Goal: Information Seeking & Learning: Learn about a topic

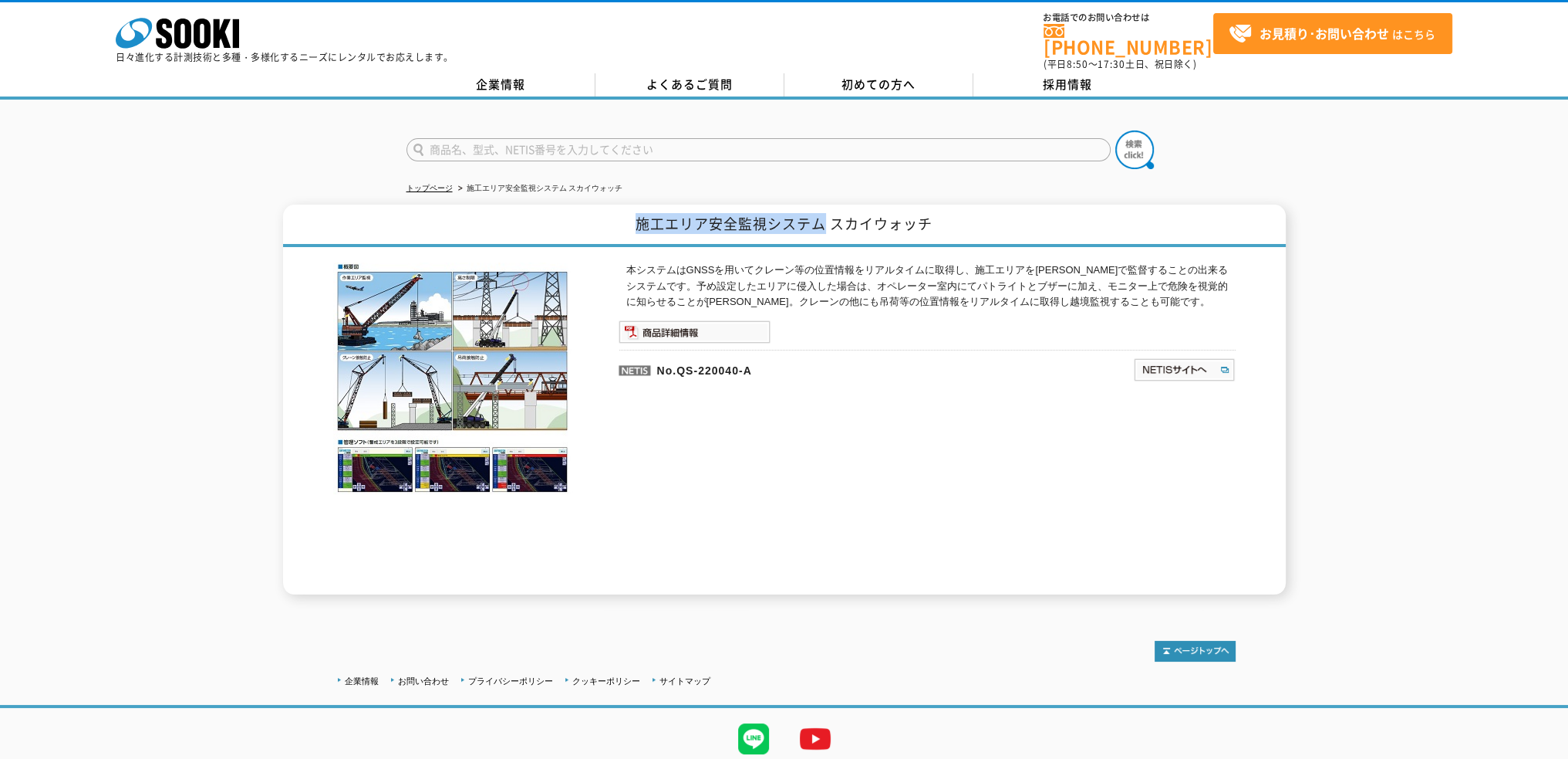
drag, startPoint x: 640, startPoint y: 213, endPoint x: 824, endPoint y: 221, distance: 184.2
click at [824, 221] on h1 "施工エリア安全監視システム スカイウォッチ" at bounding box center [784, 225] width 1003 height 42
copy h1 "施工エリア安全監視システム"
drag, startPoint x: 836, startPoint y: 213, endPoint x: 954, endPoint y: 216, distance: 118.0
click at [954, 216] on h1 "施工エリア安全監視システム スカイウォッチ" at bounding box center [784, 225] width 1003 height 42
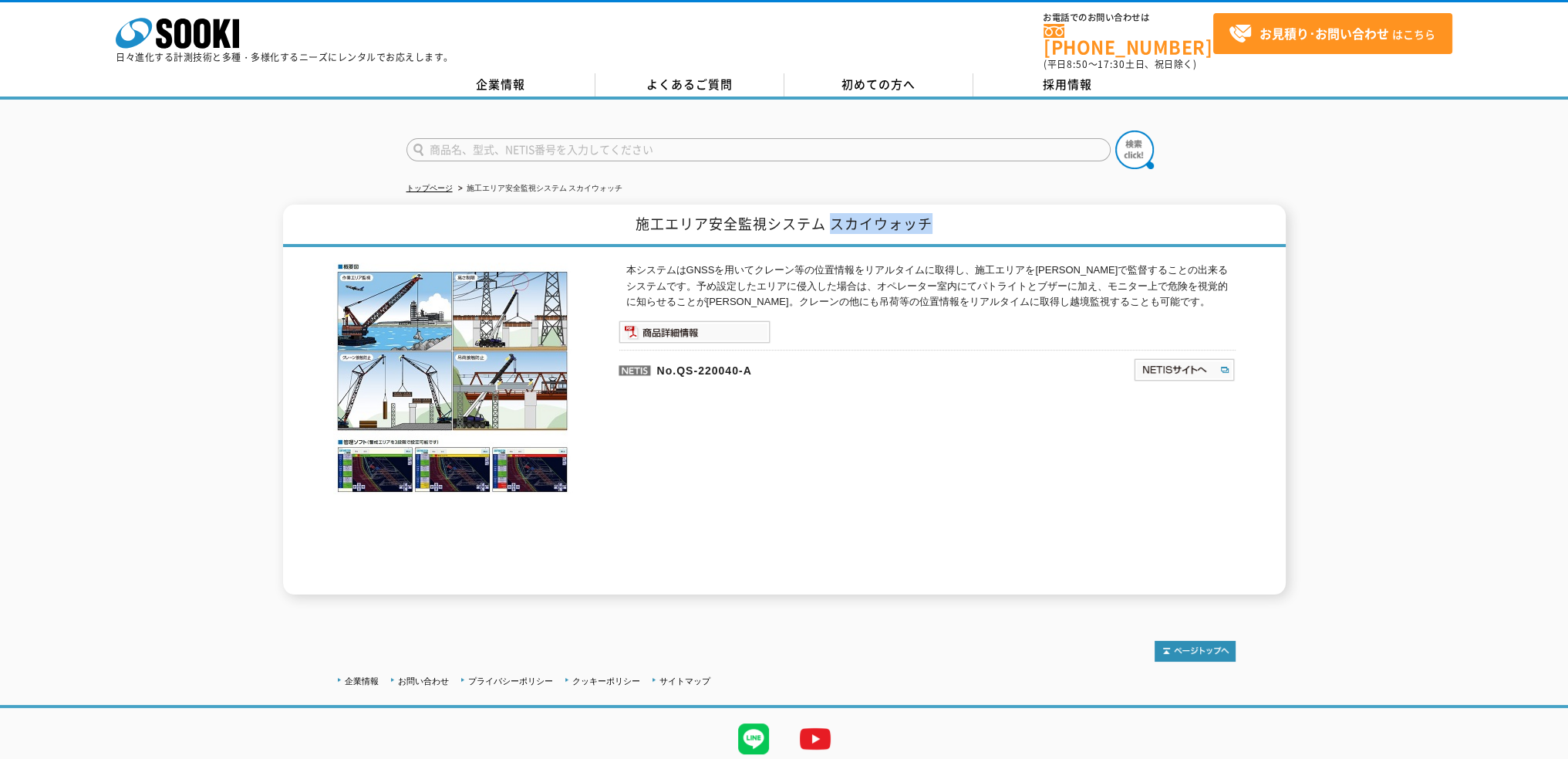
copy h1 "スカイウォッチ"
drag, startPoint x: 682, startPoint y: 358, endPoint x: 778, endPoint y: 365, distance: 96.3
click at [778, 365] on p "No.QS-220040-A" at bounding box center [801, 369] width 365 height 37
copy p "QS-220040-A"
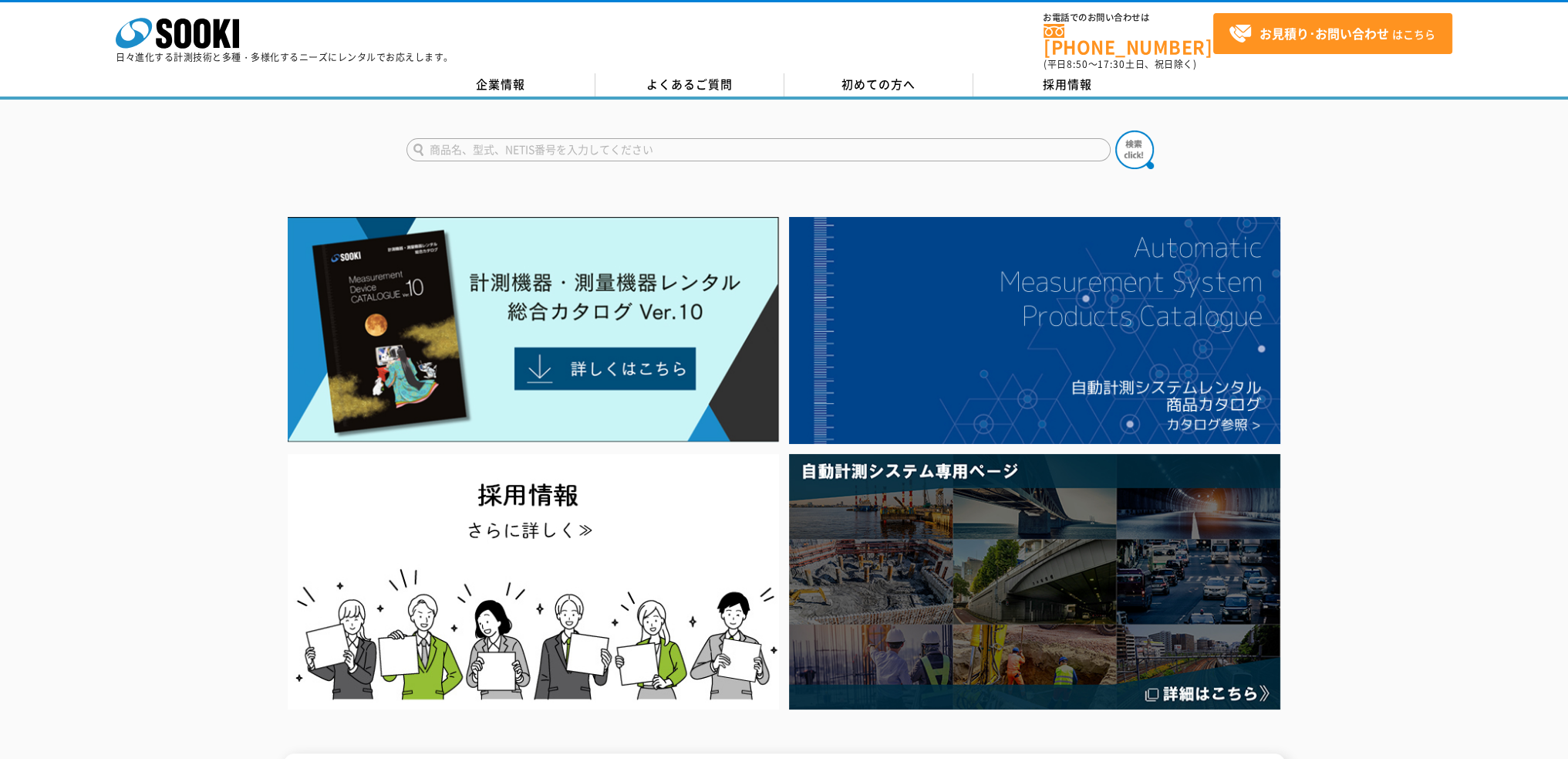
click at [519, 143] on input "text" at bounding box center [759, 150] width 704 height 23
type input "気象"
click at [1115, 130] on button at bounding box center [1135, 150] width 39 height 39
click at [479, 138] on input "気象" at bounding box center [759, 150] width 704 height 23
click at [1115, 130] on button at bounding box center [1135, 150] width 39 height 39
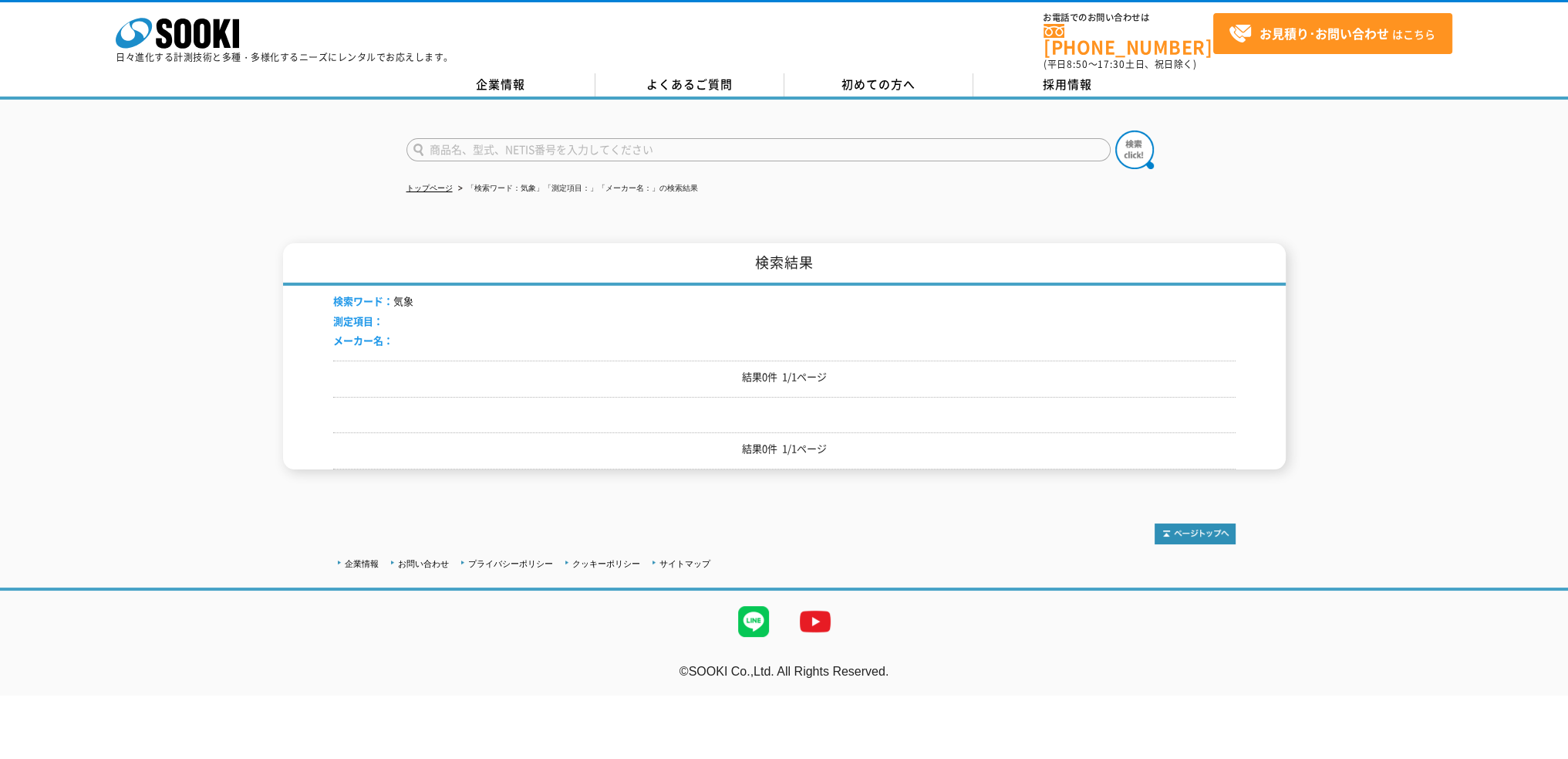
click at [442, 138] on input "text" at bounding box center [759, 150] width 704 height 23
type input "風速"
click at [1115, 130] on button at bounding box center [1135, 150] width 39 height 39
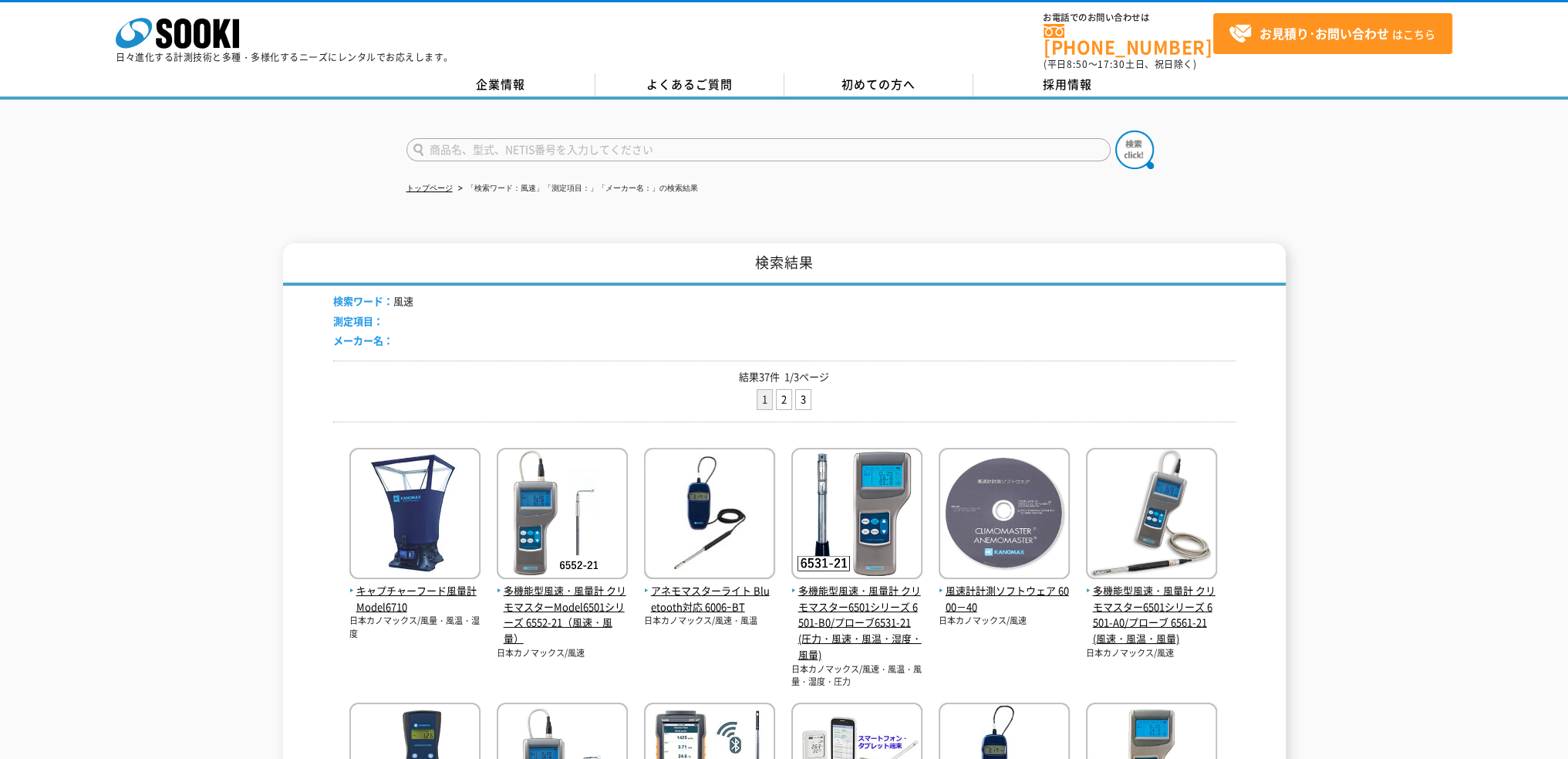
click at [469, 138] on input "text" at bounding box center [759, 150] width 704 height 23
type input "気象観測ユニット"
click at [1115, 130] on button at bounding box center [1135, 150] width 39 height 39
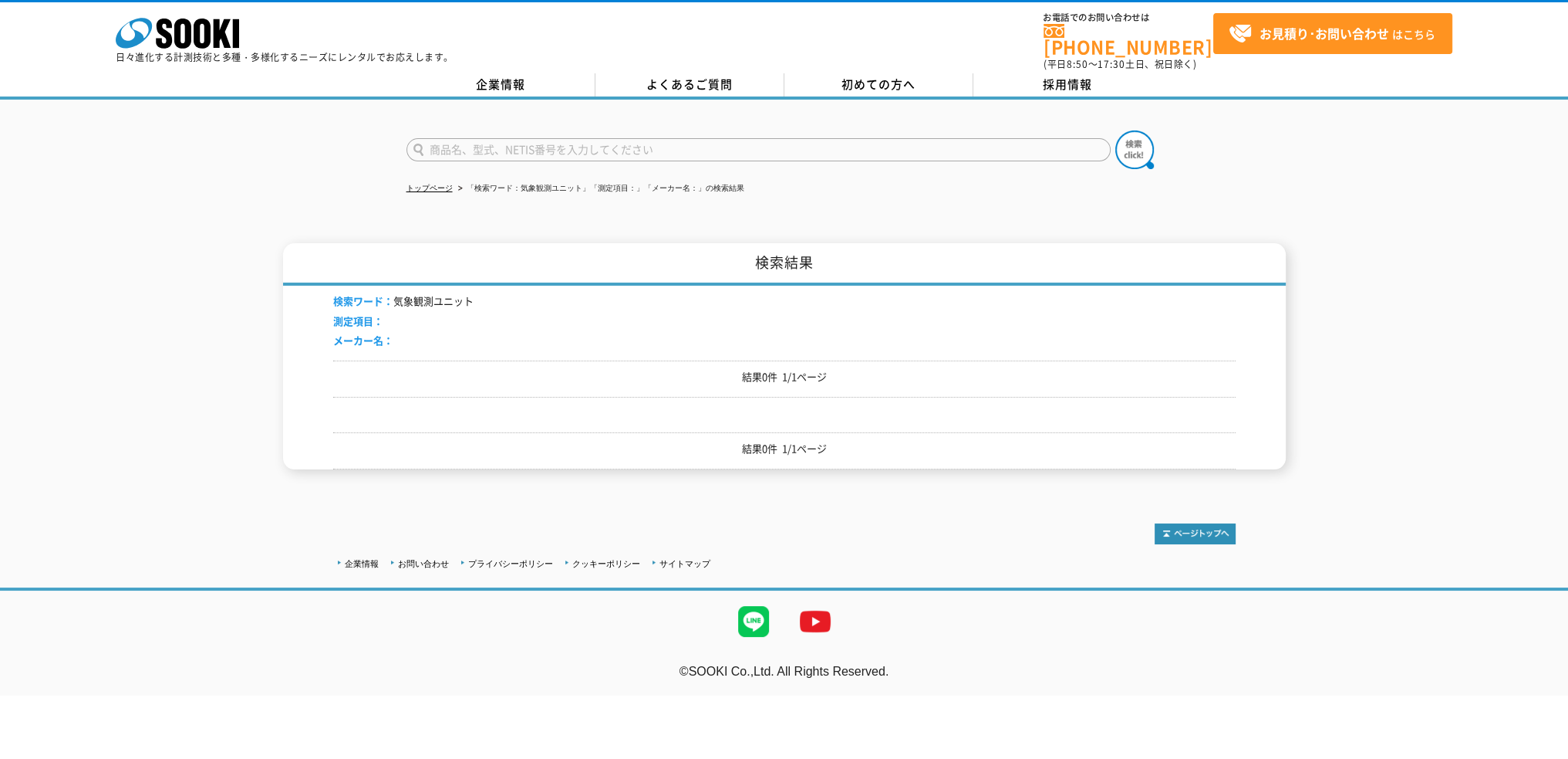
click at [439, 293] on li "検索ワード： 気象観測ユニット" at bounding box center [403, 301] width 140 height 16
click at [491, 140] on input "text" at bounding box center [759, 150] width 704 height 23
type input "商品名、型式、NETIS番号を入力してください"
click at [206, 42] on icon at bounding box center [203, 34] width 17 height 30
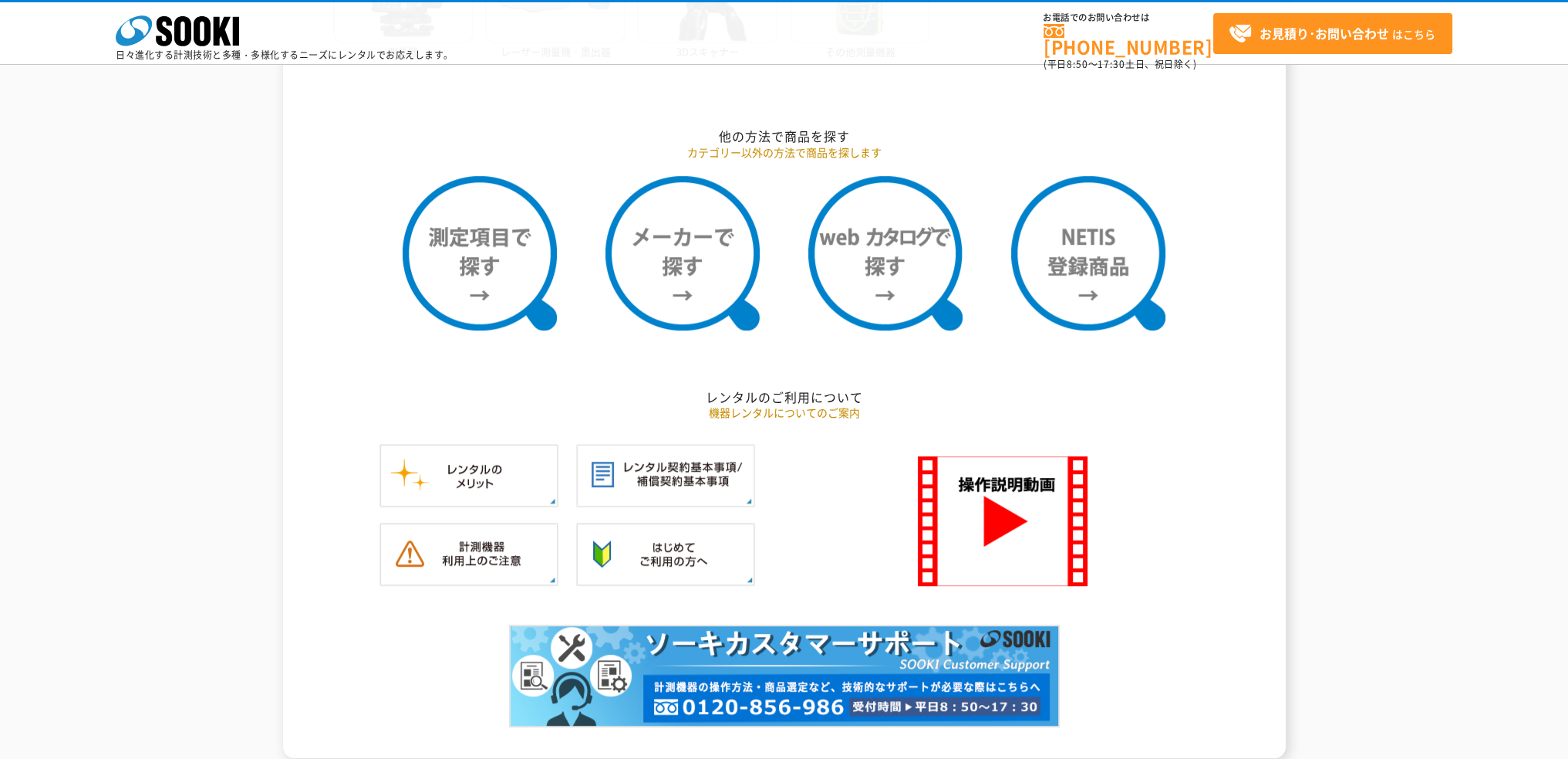
scroll to position [926, 0]
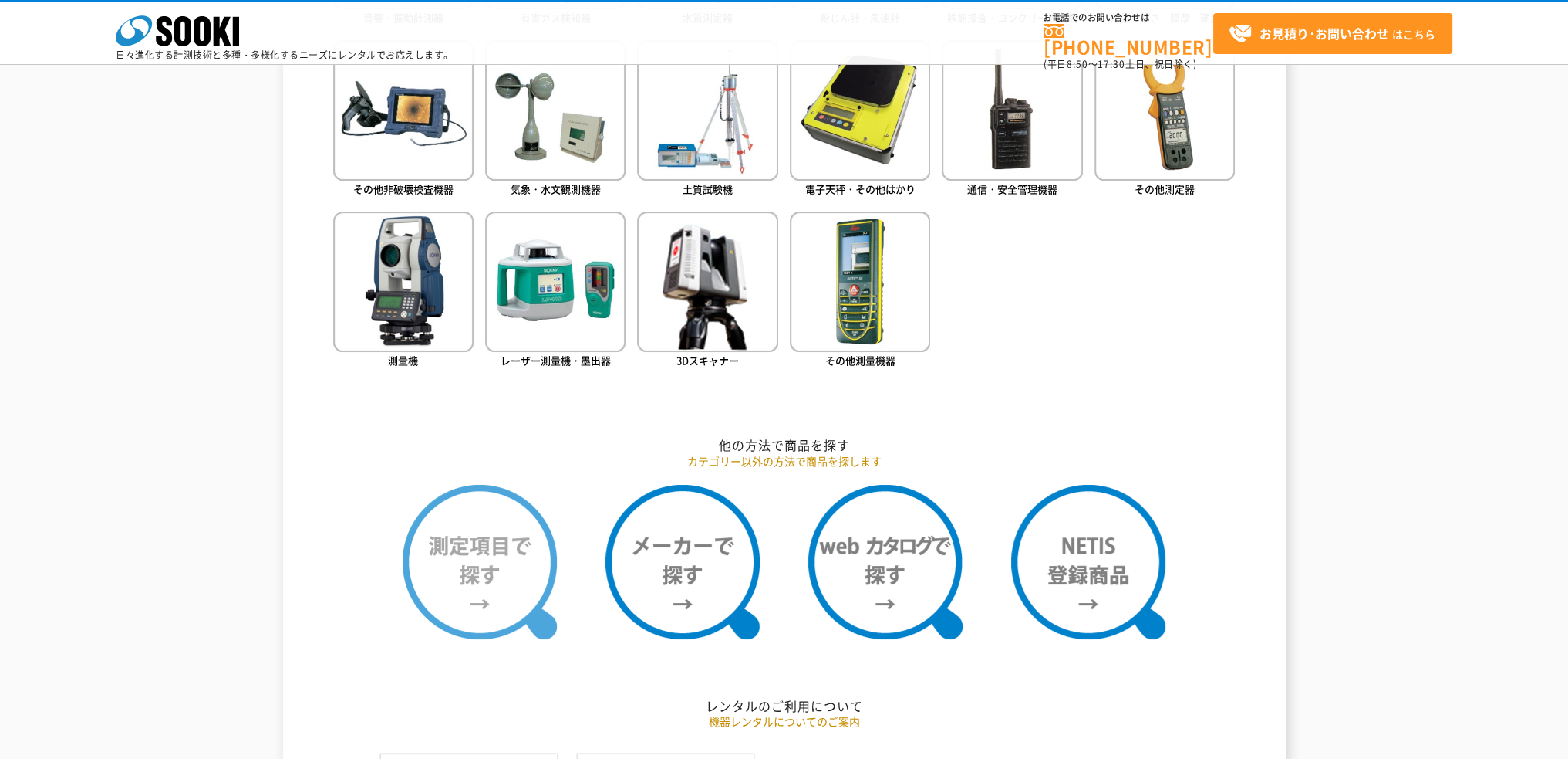
click at [481, 586] on img at bounding box center [480, 562] width 154 height 154
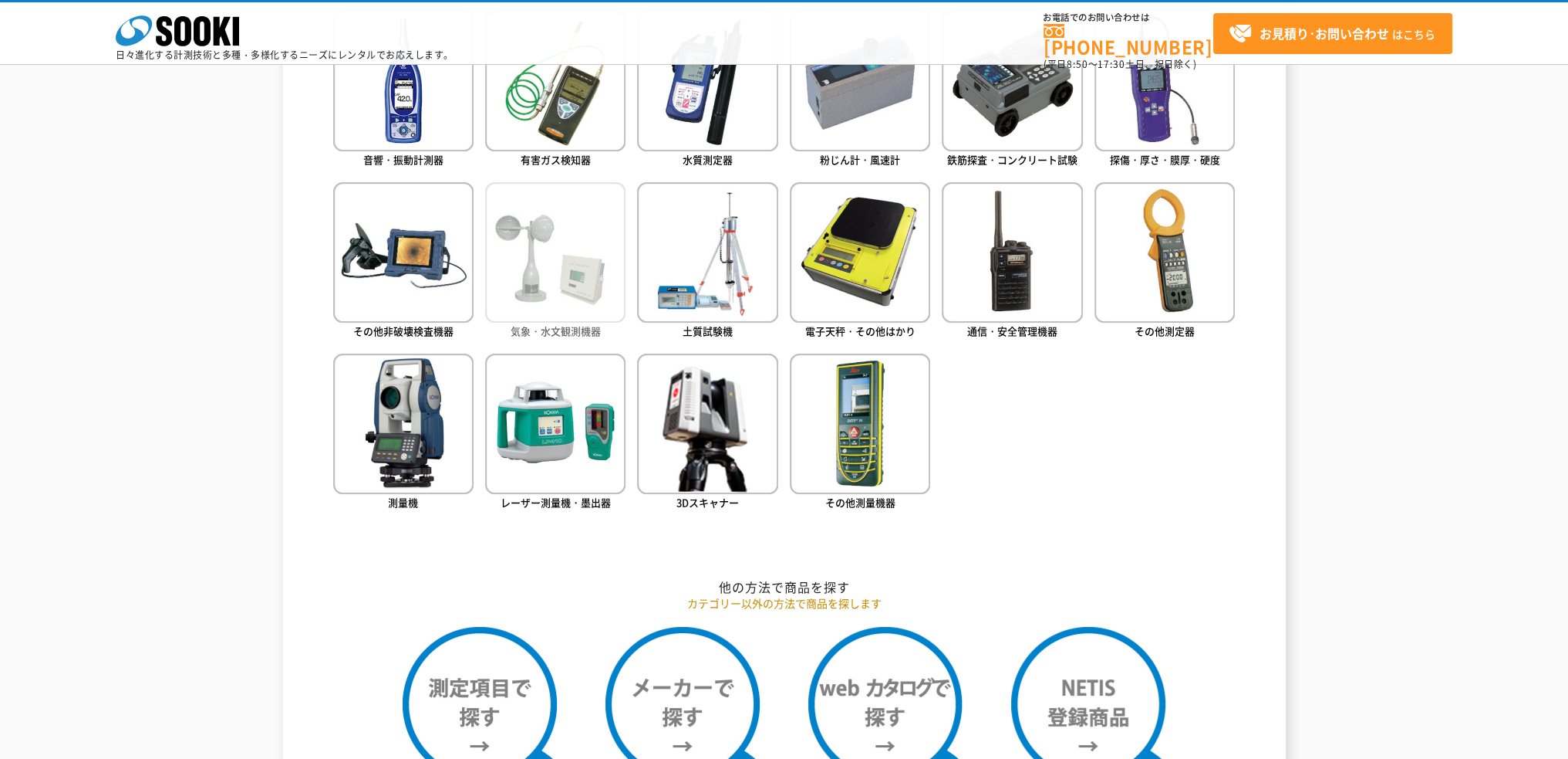
scroll to position [694, 0]
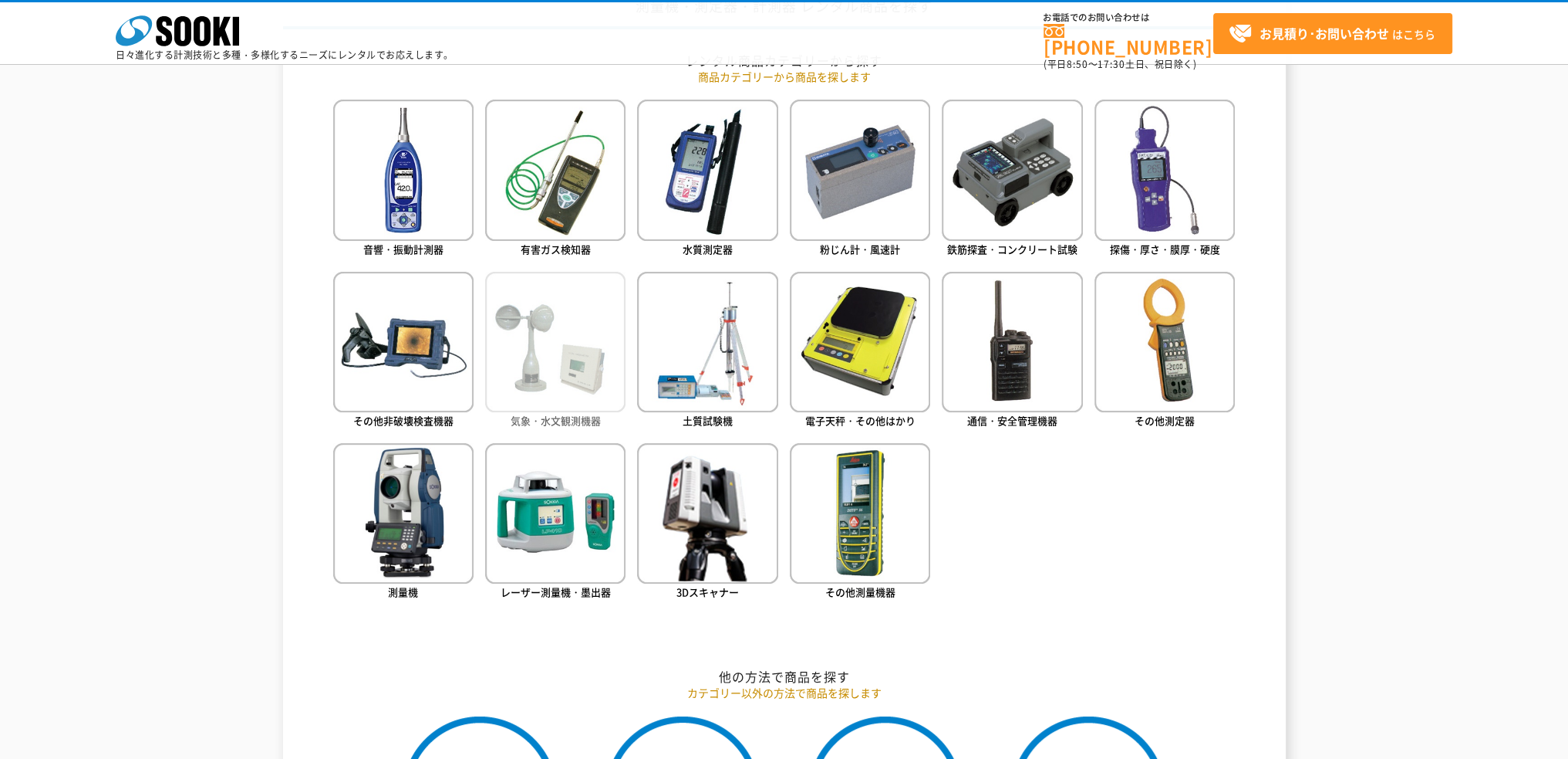
click at [523, 372] on img at bounding box center [555, 342] width 140 height 140
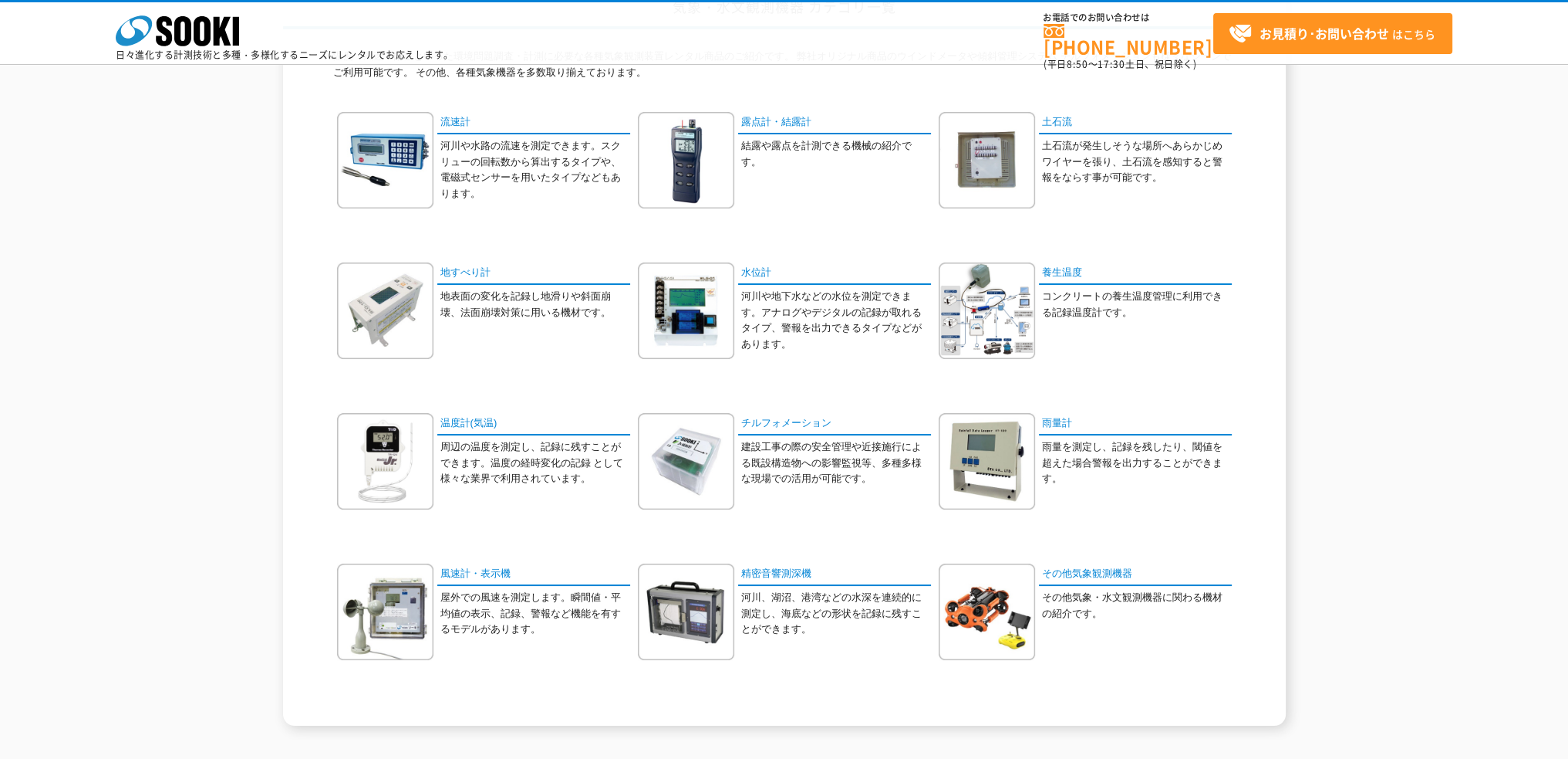
scroll to position [154, 0]
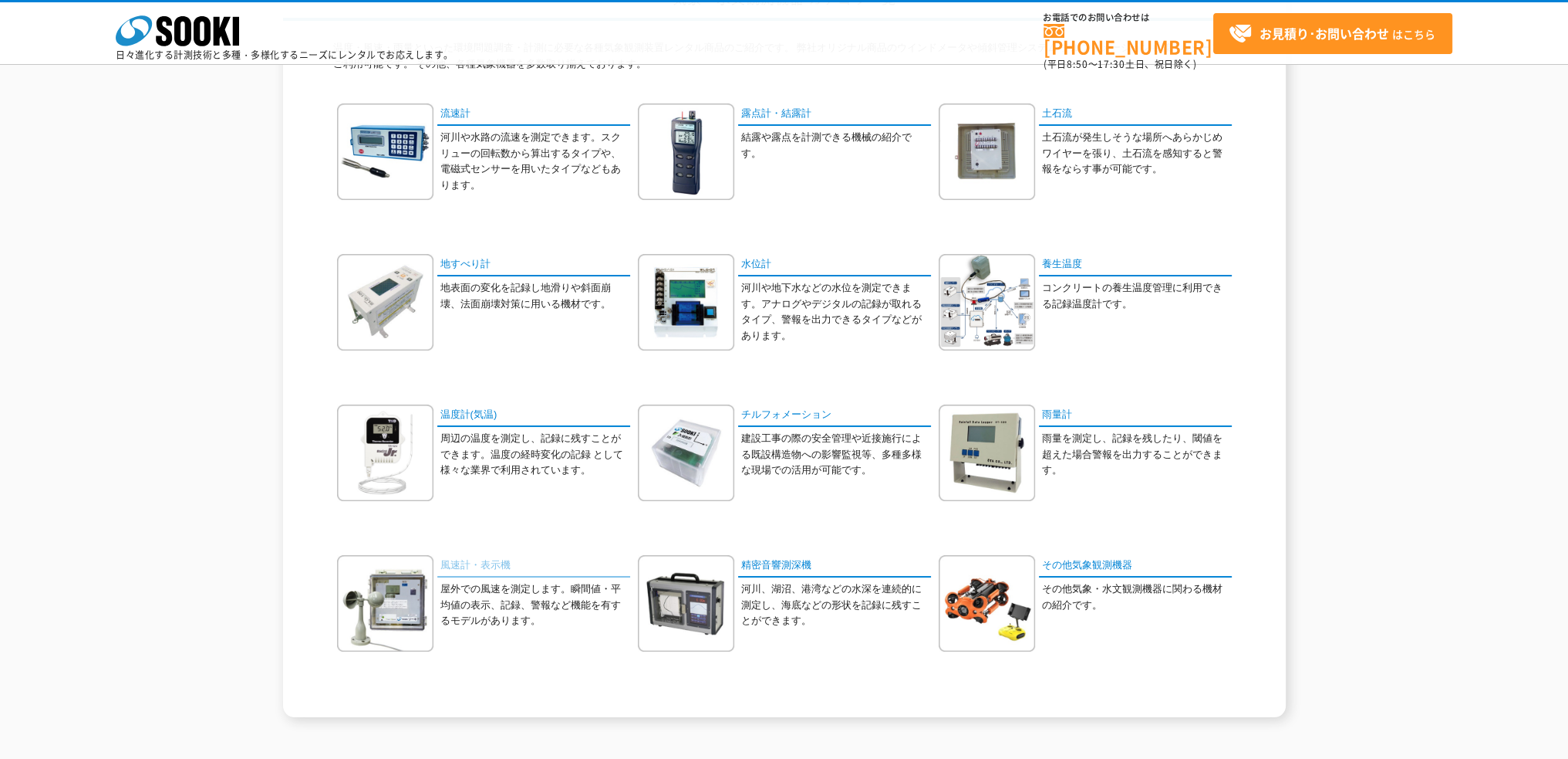
click at [480, 570] on link "風速計・表示機" at bounding box center [534, 566] width 193 height 23
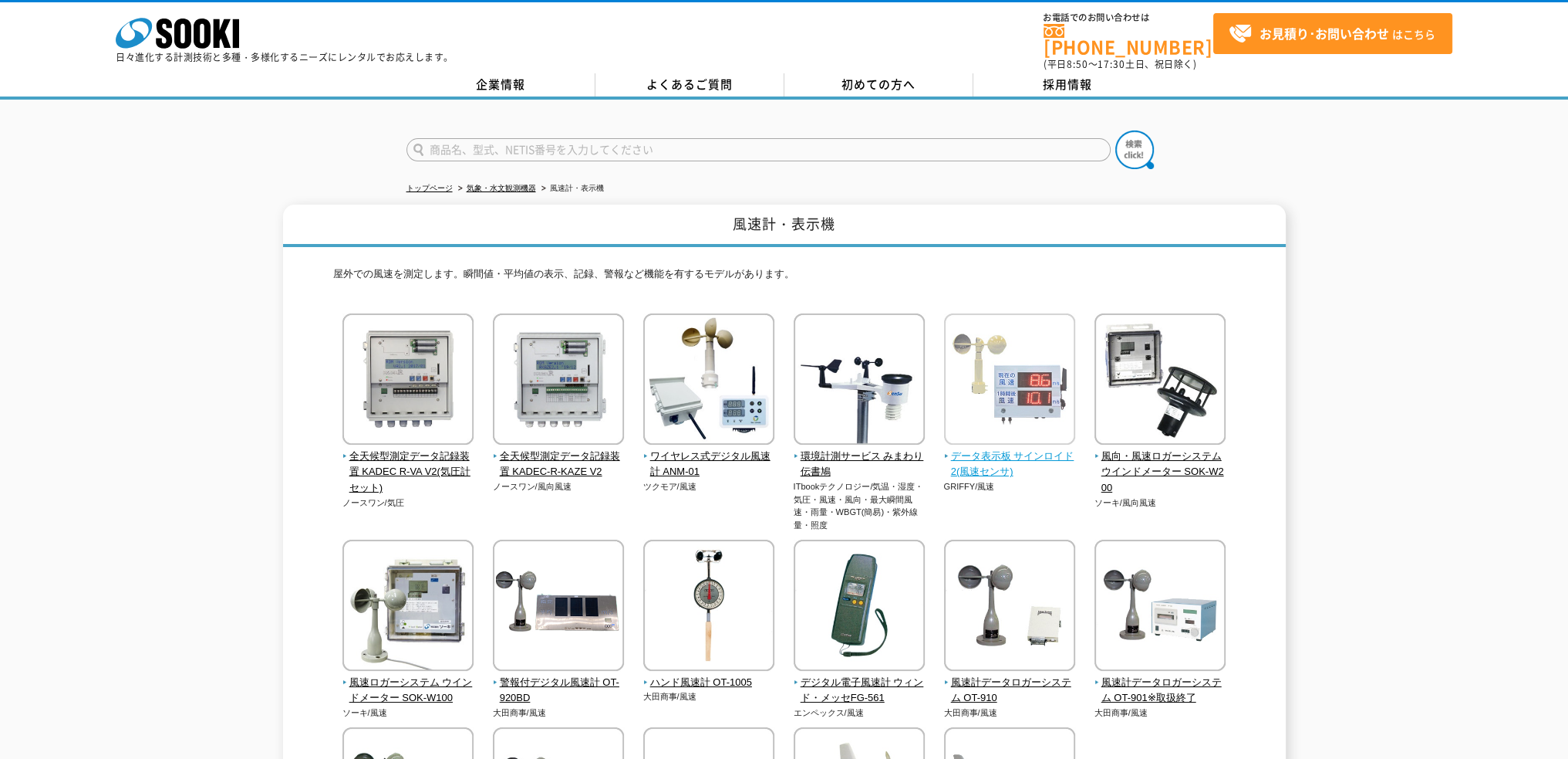
click at [995, 454] on span "データ表示板 サインロイド2(風速センサ)" at bounding box center [1010, 464] width 132 height 33
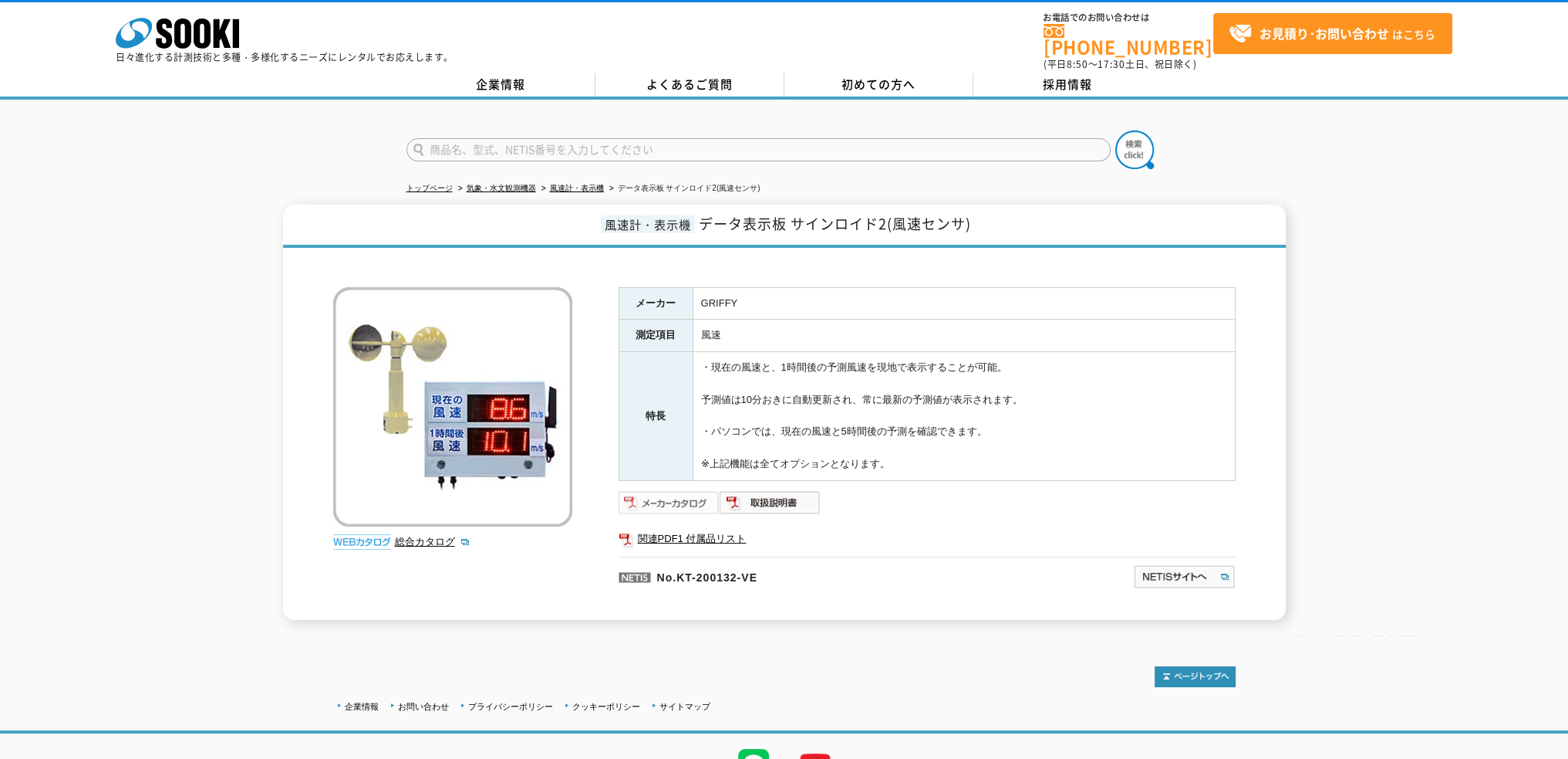
click at [664, 492] on img at bounding box center [669, 503] width 101 height 25
